Goal: Transaction & Acquisition: Subscribe to service/newsletter

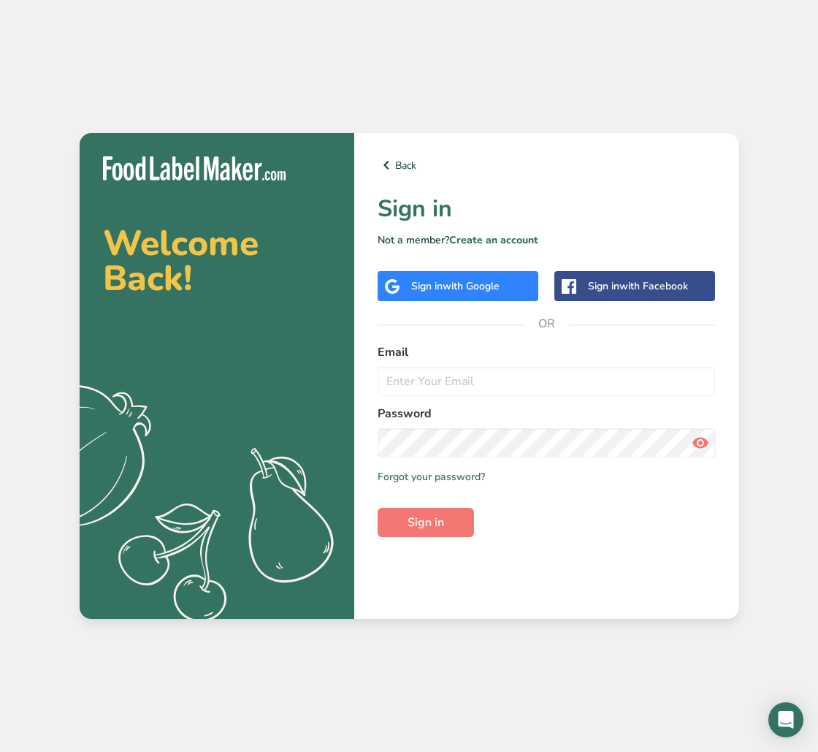
click at [446, 289] on span "with Google" at bounding box center [471, 286] width 57 height 14
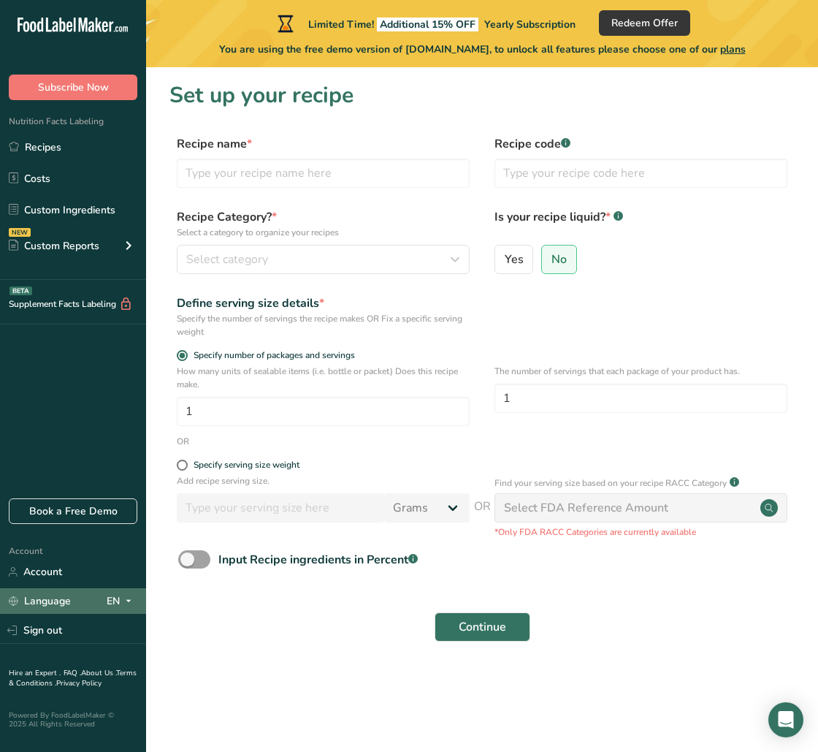
click at [117, 604] on div "EN" at bounding box center [122, 601] width 31 height 18
click at [66, 666] on div "Spanish" at bounding box center [75, 654] width 102 height 27
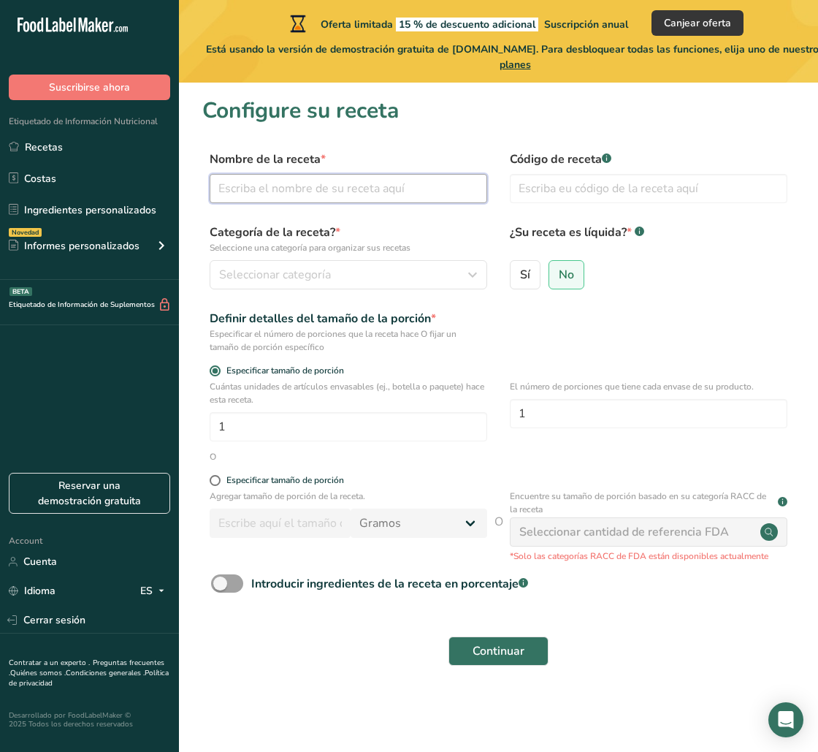
click at [262, 181] on input "text" at bounding box center [349, 188] width 278 height 29
type input "CLARIQ"
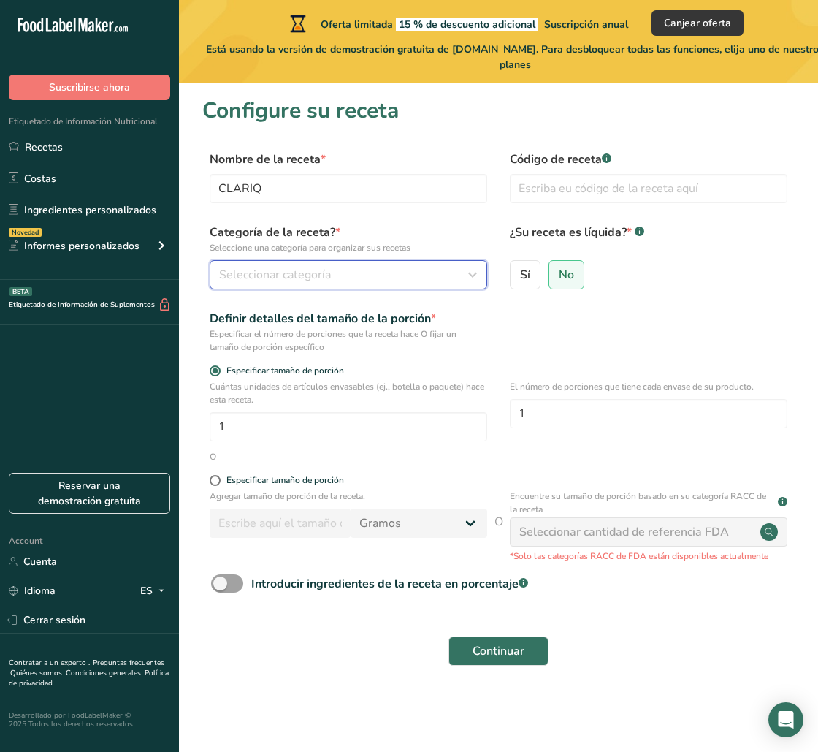
click at [320, 277] on span "Seleccionar categoría" at bounding box center [275, 275] width 112 height 18
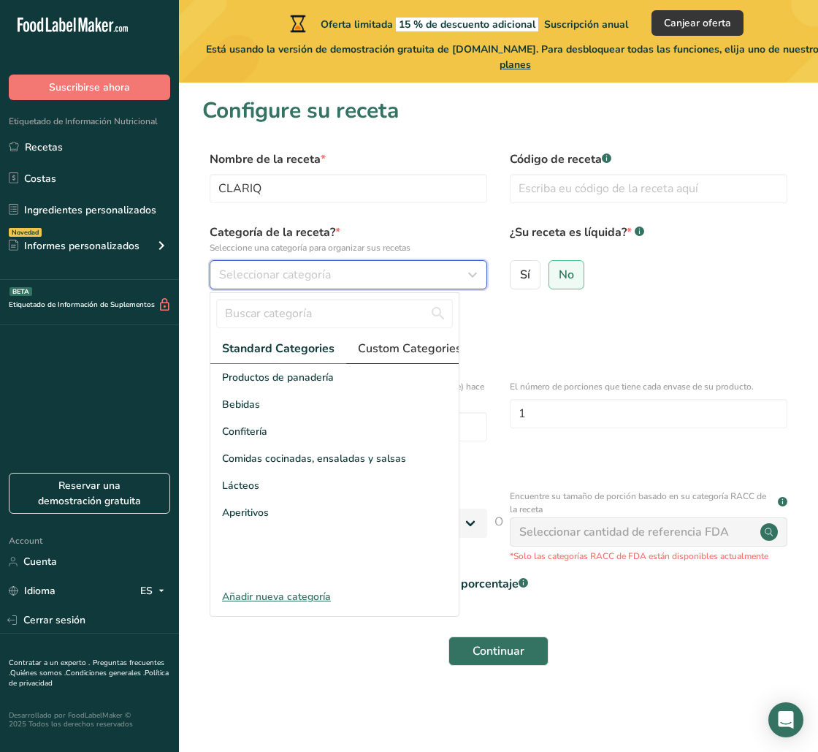
scroll to position [0, 23]
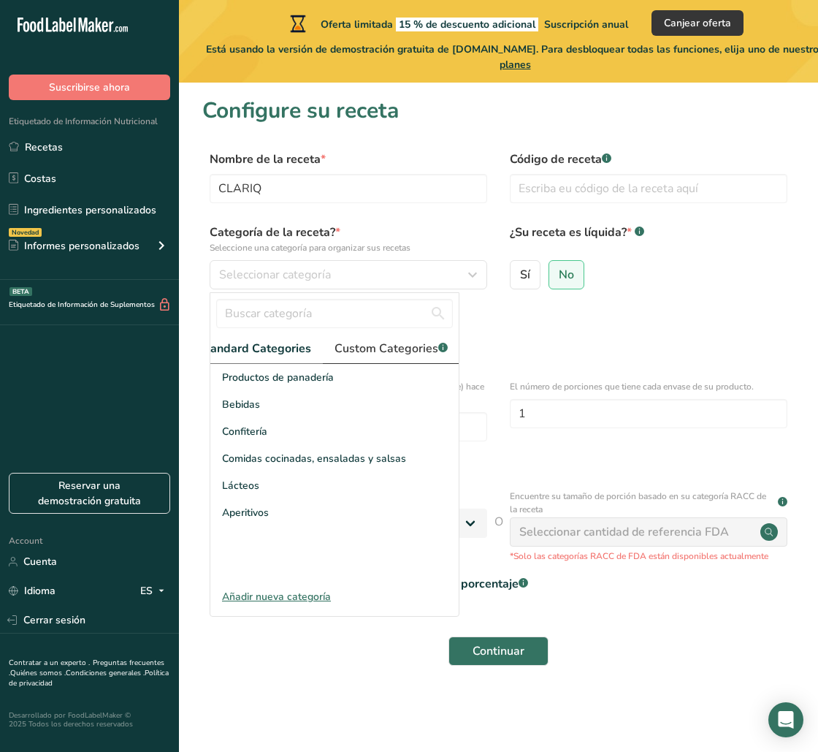
click at [408, 349] on span "Custom Categories .a-a{fill:#347362;}.b-a{fill:#fff;}" at bounding box center [391, 349] width 113 height 18
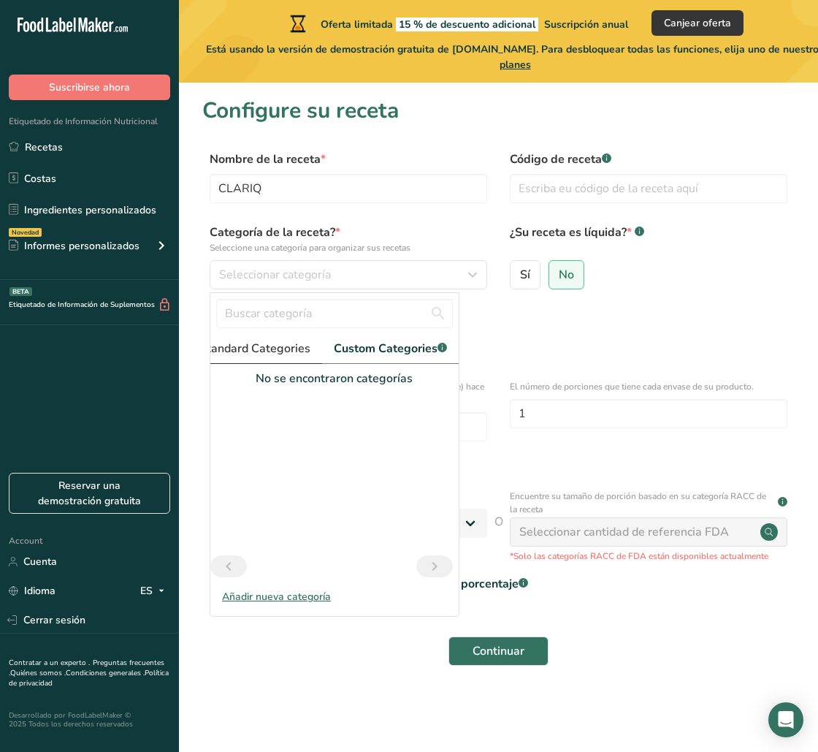
click at [297, 351] on span "Standard Categories" at bounding box center [254, 349] width 111 height 18
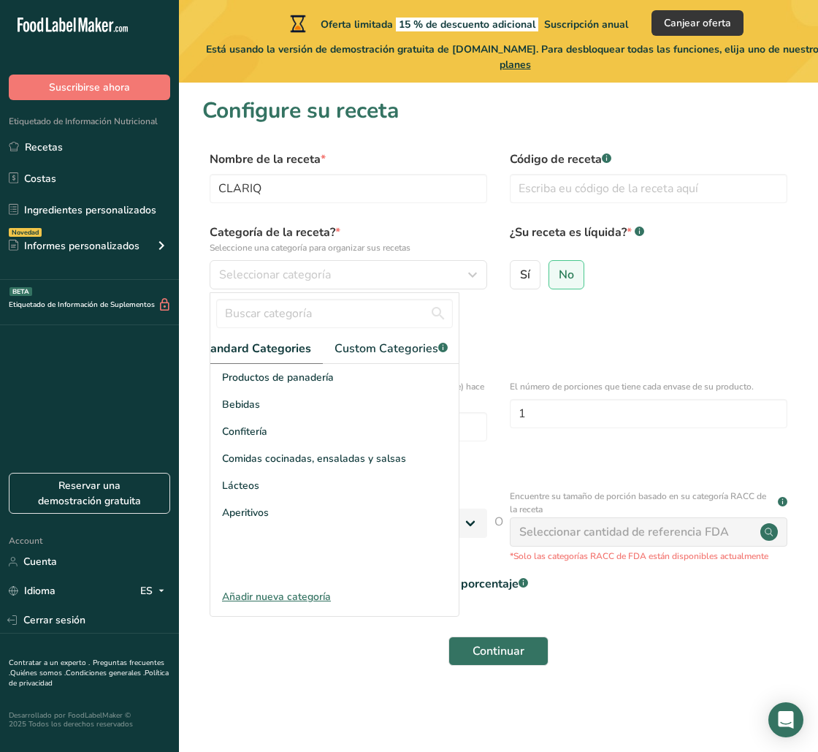
click at [273, 596] on div "Añadir nueva categoría" at bounding box center [334, 596] width 248 height 15
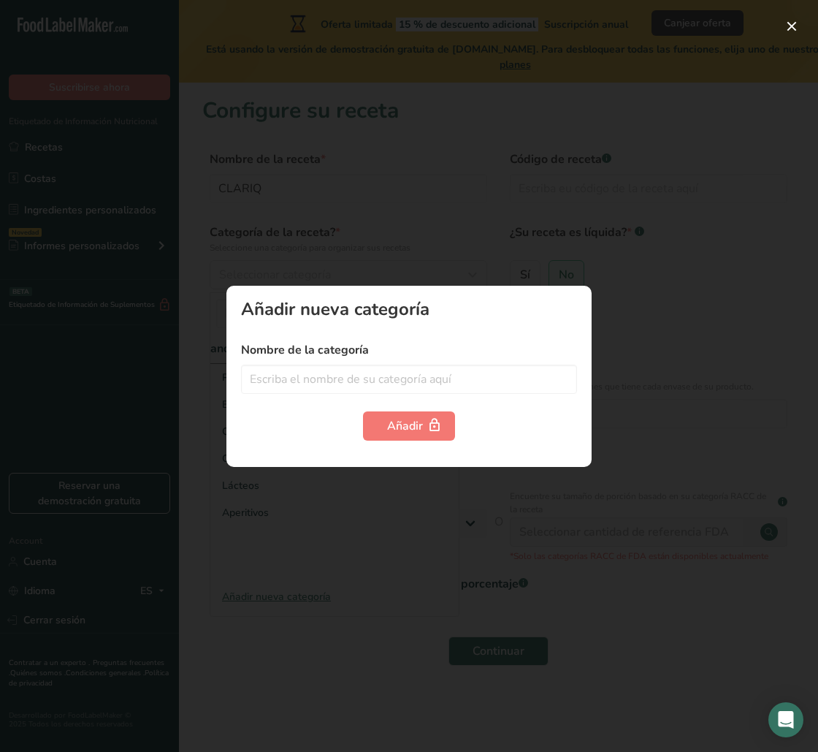
click at [603, 327] on div at bounding box center [409, 376] width 818 height 752
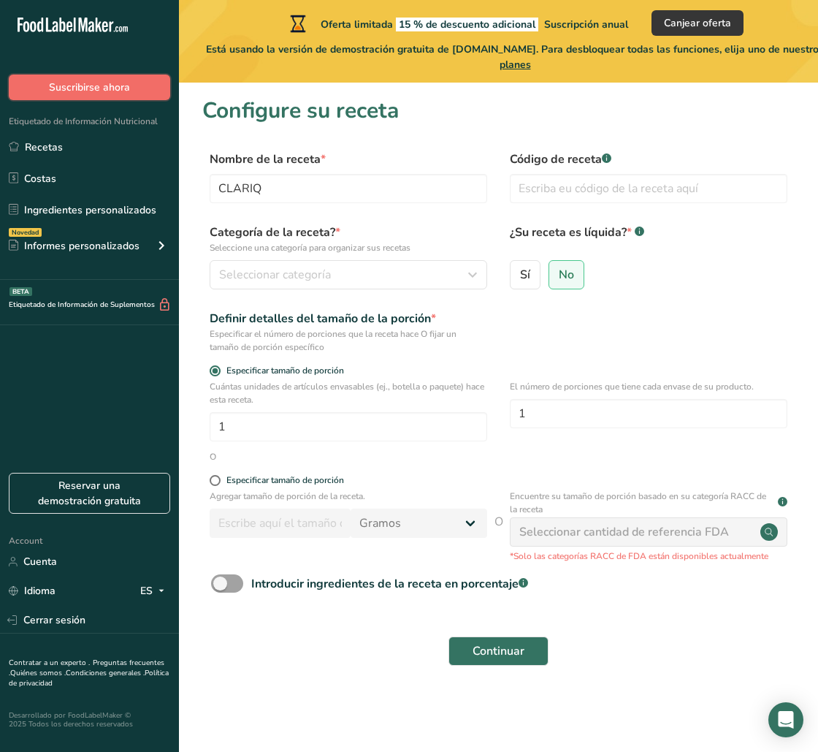
click at [137, 87] on button "Suscribirse ahora" at bounding box center [89, 88] width 161 height 26
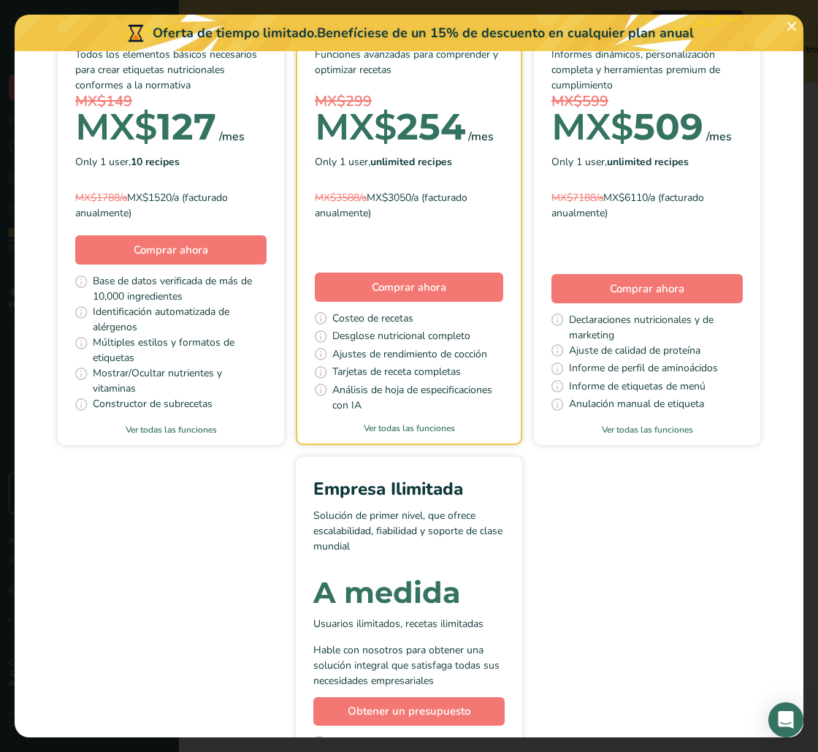
scroll to position [0, 0]
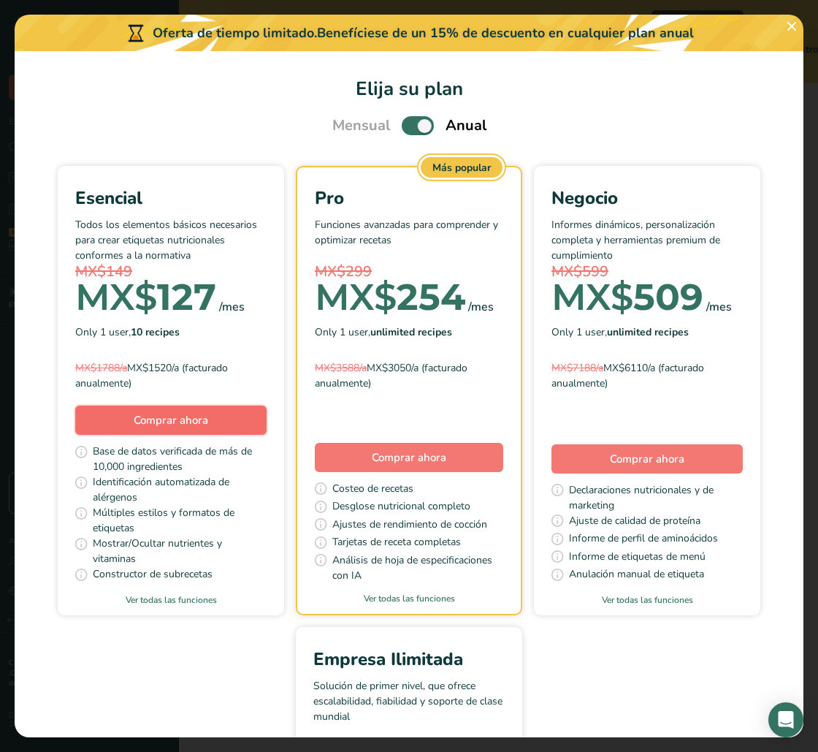
click at [151, 427] on span "Comprar ahora" at bounding box center [171, 420] width 75 height 15
